Goal: Book appointment/travel/reservation

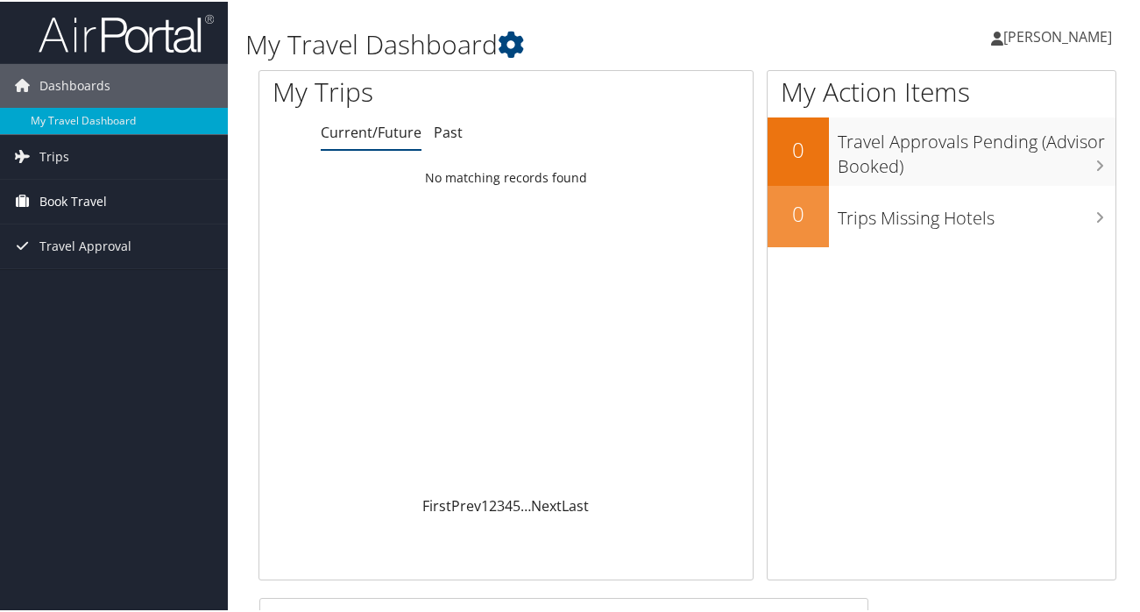
click at [79, 201] on span "Book Travel" at bounding box center [72, 200] width 67 height 44
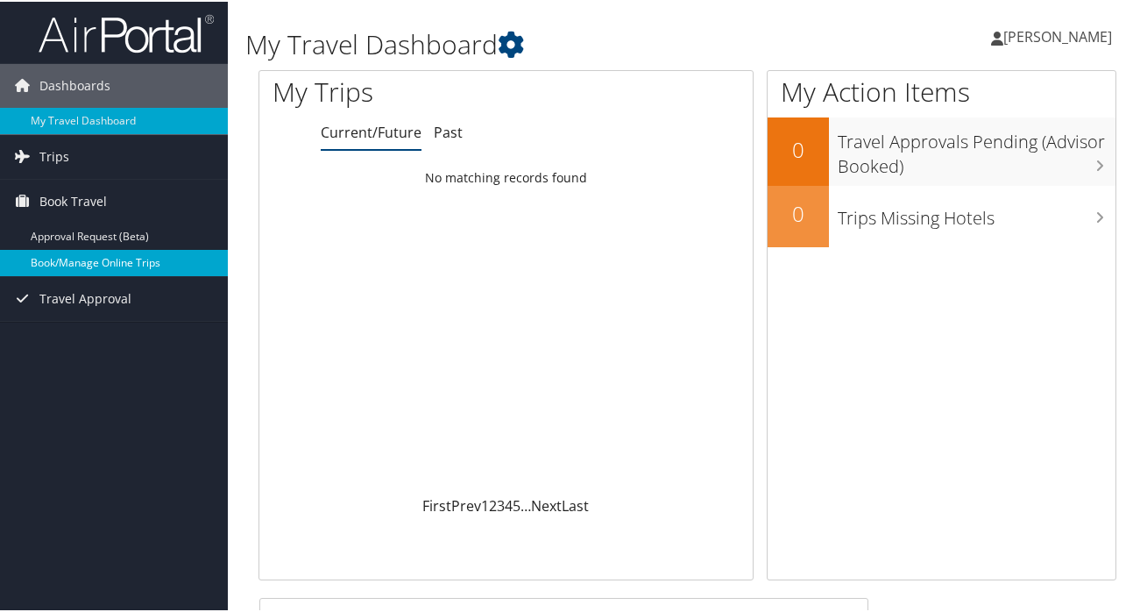
click at [111, 263] on link "Book/Manage Online Trips" at bounding box center [114, 261] width 228 height 26
